Goal: Navigation & Orientation: Find specific page/section

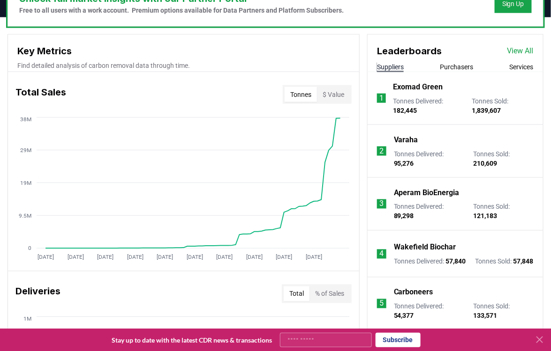
scroll to position [311, 0]
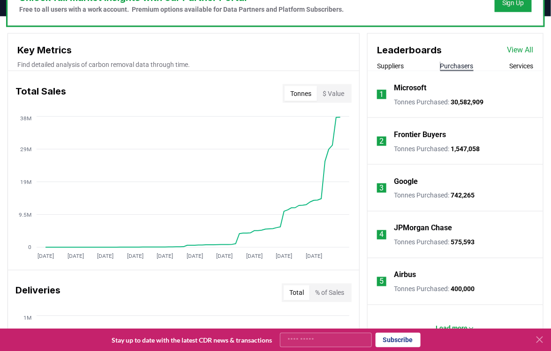
click at [450, 68] on button "Purchasers" at bounding box center [456, 65] width 33 height 9
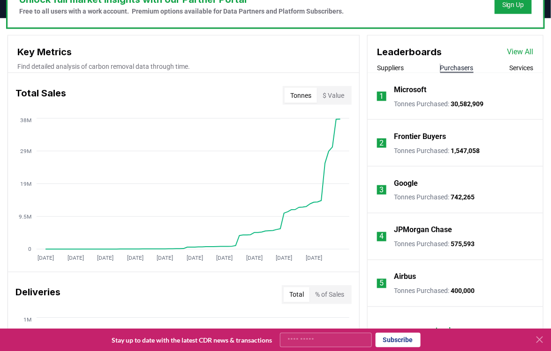
scroll to position [308, 0]
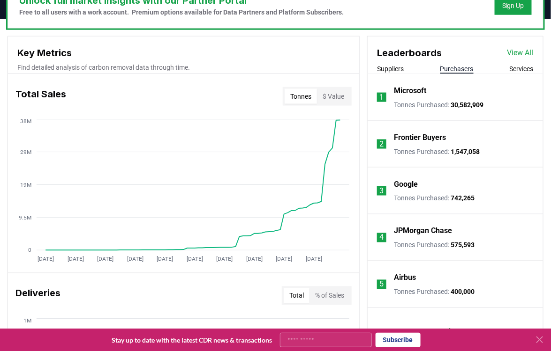
click at [330, 92] on button "$ Value" at bounding box center [333, 96] width 33 height 15
click at [305, 97] on button "Tonnes" at bounding box center [300, 96] width 32 height 15
click at [387, 69] on button "Suppliers" at bounding box center [390, 68] width 27 height 9
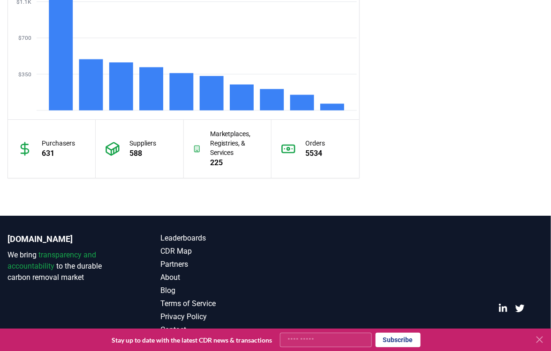
scroll to position [738, 0]
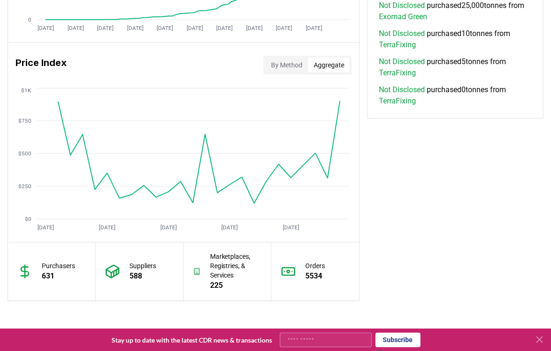
click at [318, 63] on button "Aggregate" at bounding box center [329, 65] width 42 height 15
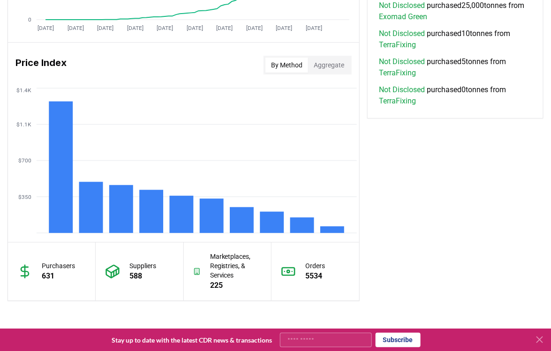
click at [286, 66] on button "By Method" at bounding box center [286, 65] width 43 height 15
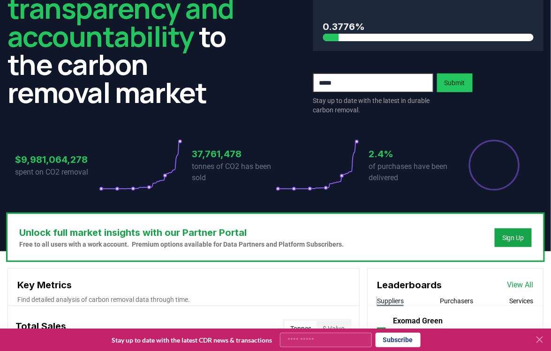
scroll to position [0, 0]
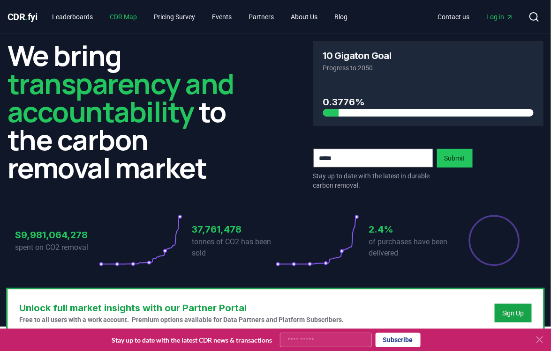
click at [124, 17] on link "CDR Map" at bounding box center [124, 16] width 42 height 17
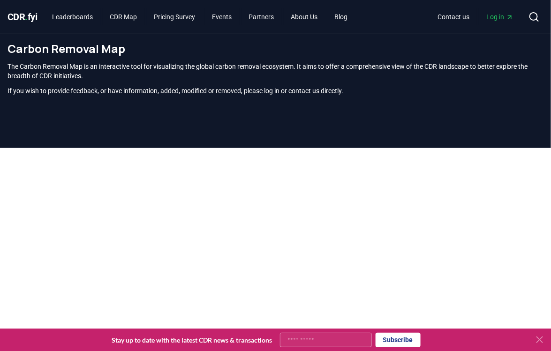
scroll to position [285, 0]
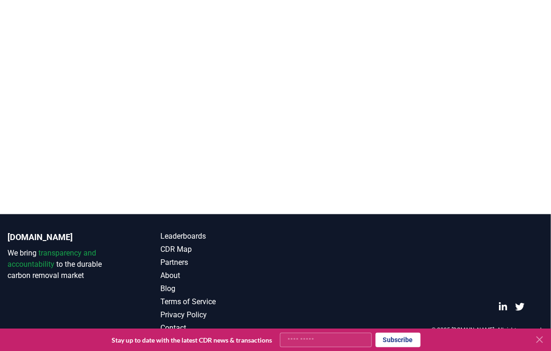
click at [539, 340] on icon at bounding box center [540, 340] width 6 height 6
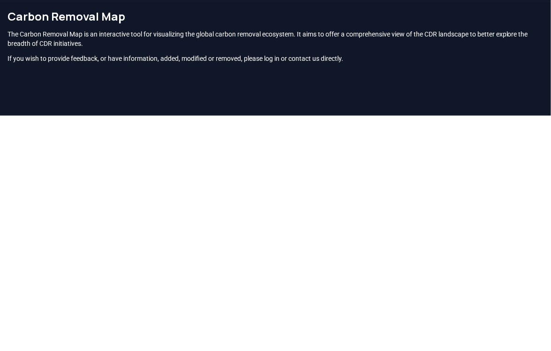
scroll to position [0, 0]
